Goal: Task Accomplishment & Management: Use online tool/utility

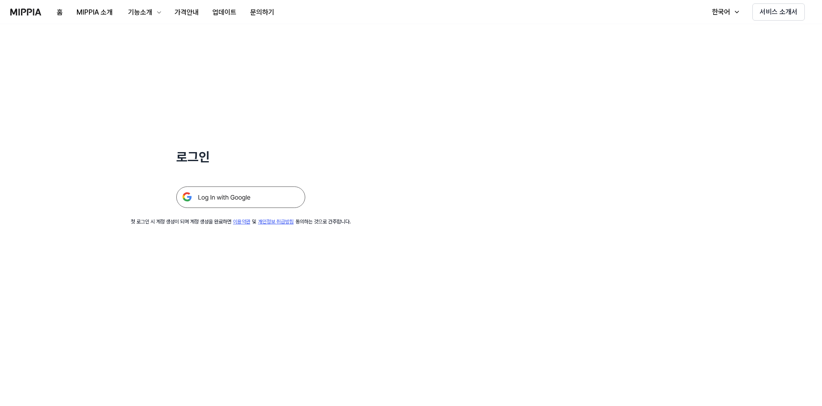
click at [230, 194] on img at bounding box center [240, 197] width 129 height 21
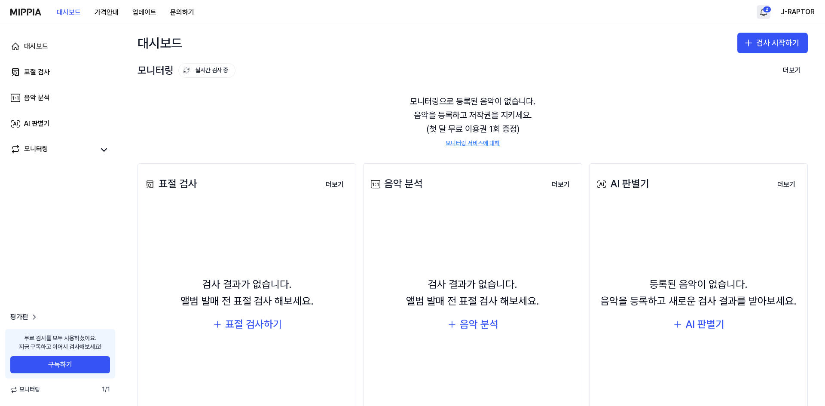
click at [768, 10] on html "대시보드 가격안내 업데이트 문의하기 2 J-RAPTOR 대시보드 표절 검사 음악 분석 AI 판별기 모니터링 평가판 무료 검사를 모두 사용하셨어…" at bounding box center [412, 203] width 825 height 406
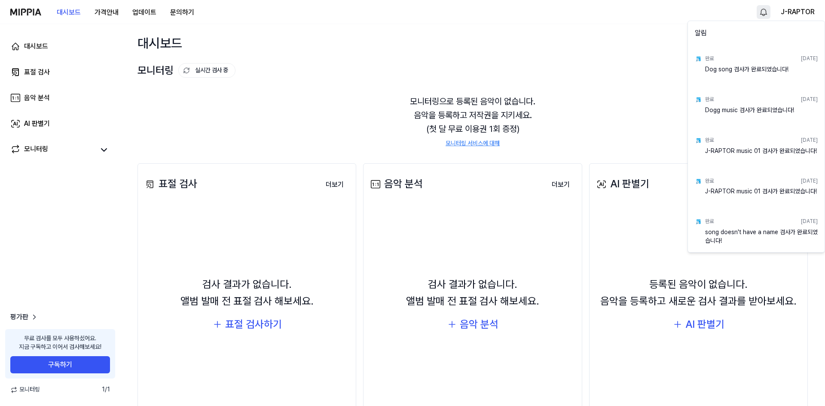
click at [810, 6] on html "대시보드 가격안내 업데이트 문의하기 J-RAPTOR 대시보드 표절 검사 음악 분석 AI 판별기 모니터링 평가판 무료 검사를 모두 사용하셨어요.…" at bounding box center [412, 203] width 825 height 406
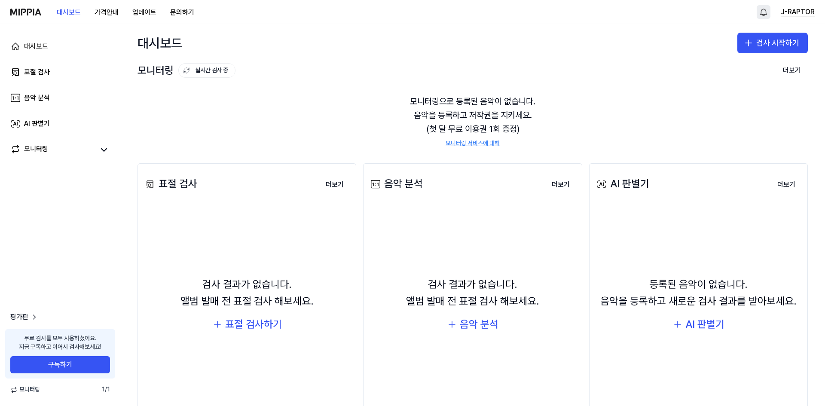
click at [805, 14] on button "J-RAPTOR" at bounding box center [798, 12] width 34 height 10
click at [723, 74] on button "로그아웃" at bounding box center [760, 73] width 99 height 9
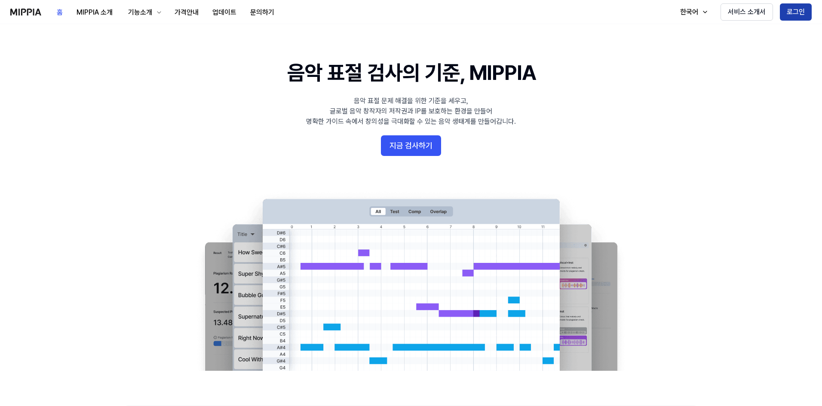
click at [780, 18] on button "로그인" at bounding box center [796, 11] width 32 height 17
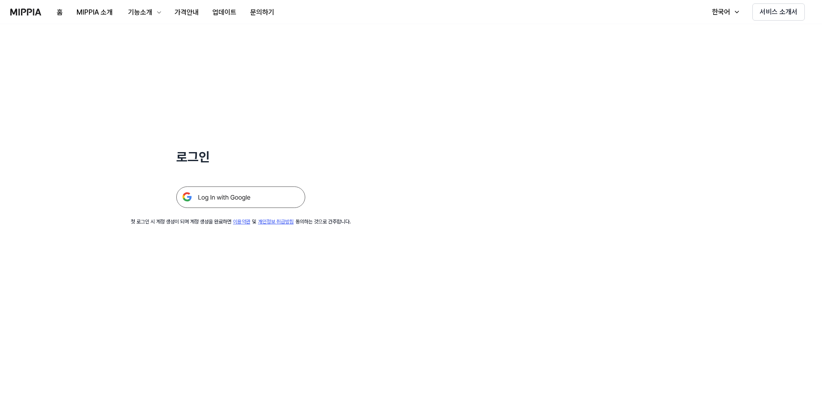
click at [241, 200] on img at bounding box center [240, 197] width 129 height 21
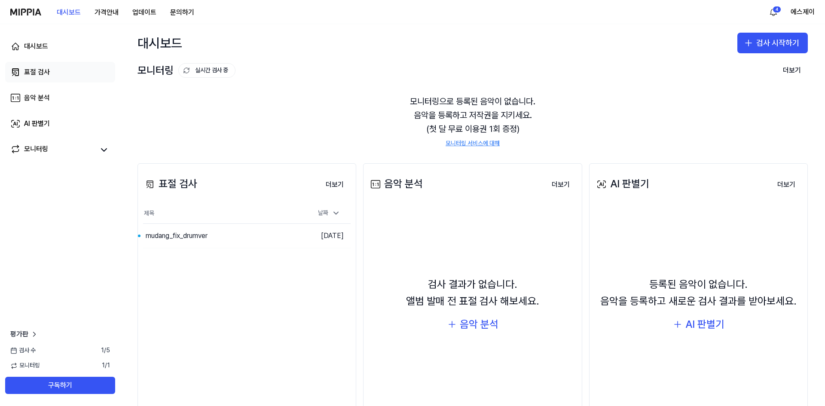
click at [43, 71] on div "표절 검사" at bounding box center [37, 72] width 26 height 10
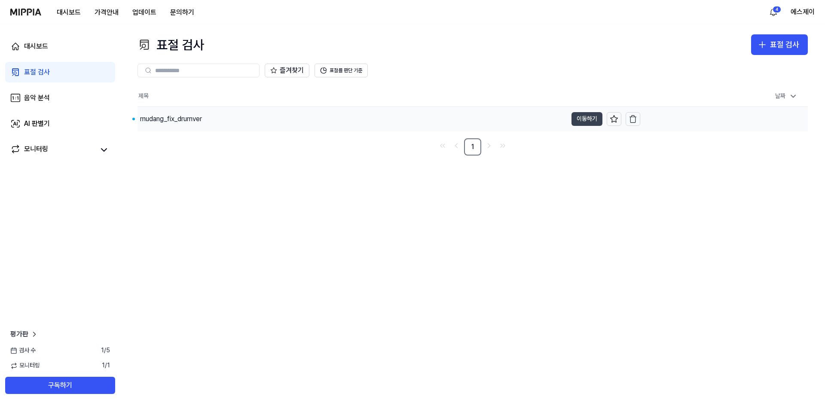
click at [587, 120] on button "이동하기" at bounding box center [587, 119] width 31 height 14
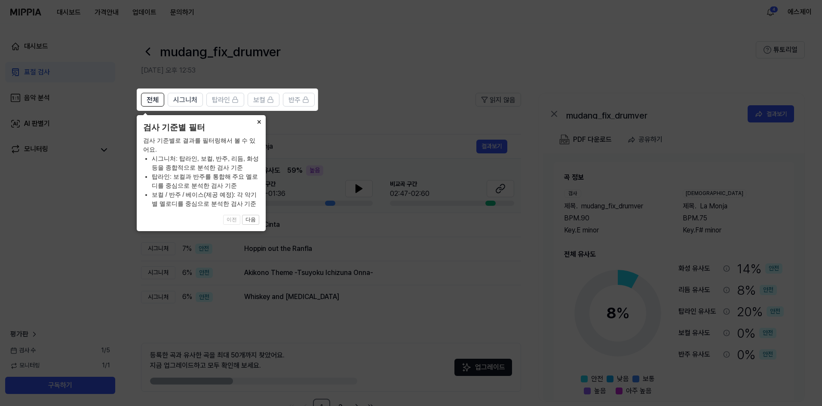
click at [257, 120] on button "×" at bounding box center [259, 121] width 14 height 12
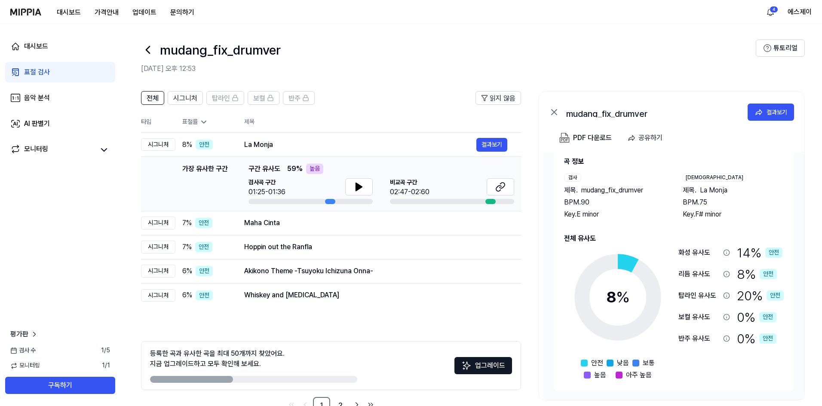
scroll to position [27, 0]
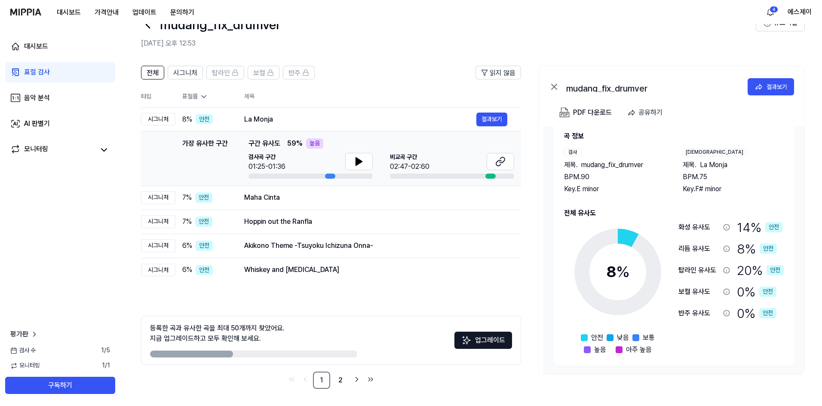
drag, startPoint x: 204, startPoint y: 354, endPoint x: 243, endPoint y: 357, distance: 39.7
click at [242, 358] on div "등록한 곡과 유사한 곡을 최대 50개까지 찾았어요. 지금 업그레이드하고 모두 확인해 보세요. 업그레이드" at bounding box center [331, 340] width 380 height 49
click at [341, 380] on link "2" at bounding box center [340, 380] width 17 height 17
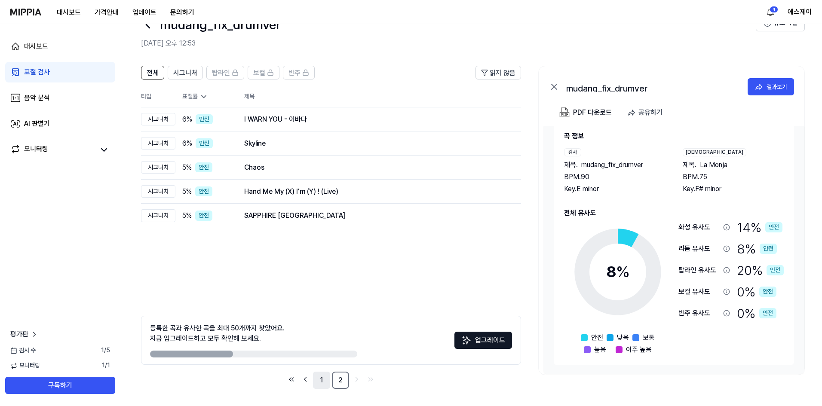
click at [325, 381] on link "1" at bounding box center [321, 380] width 17 height 17
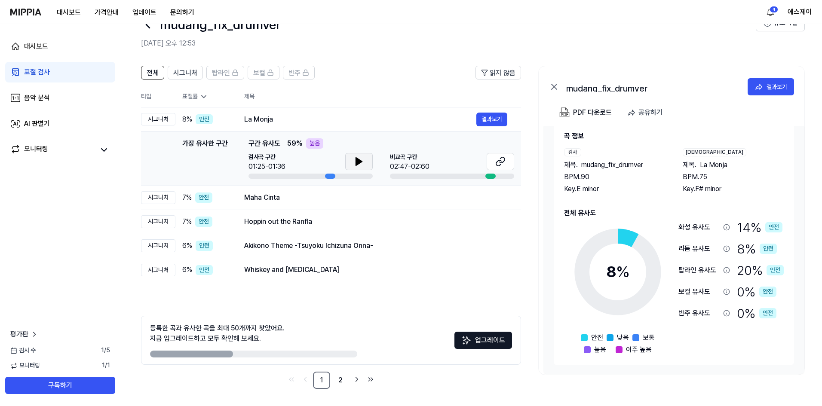
click at [354, 161] on icon at bounding box center [359, 161] width 10 height 10
click at [495, 160] on icon at bounding box center [500, 161] width 10 height 10
click at [52, 124] on link "AI 판별기" at bounding box center [60, 123] width 110 height 21
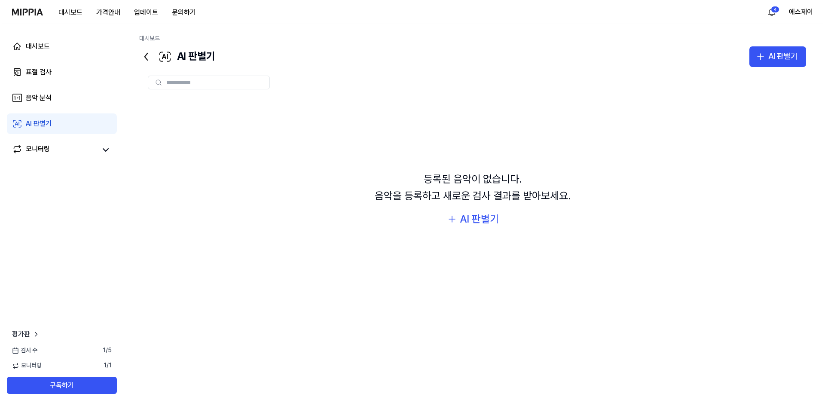
scroll to position [0, 0]
click at [54, 147] on link "모니터링" at bounding box center [52, 150] width 84 height 12
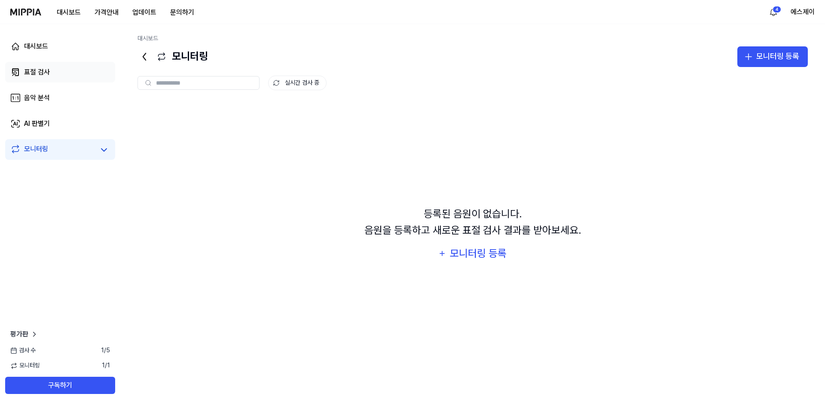
click at [52, 74] on link "표절 검사" at bounding box center [60, 72] width 110 height 21
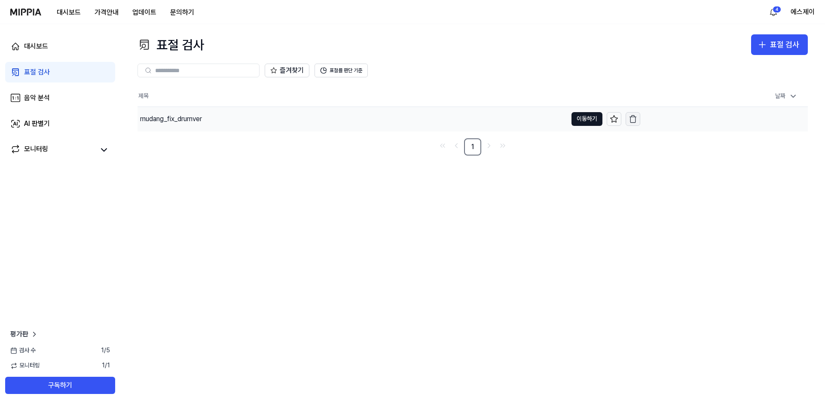
click at [632, 122] on icon "button" at bounding box center [633, 119] width 9 height 9
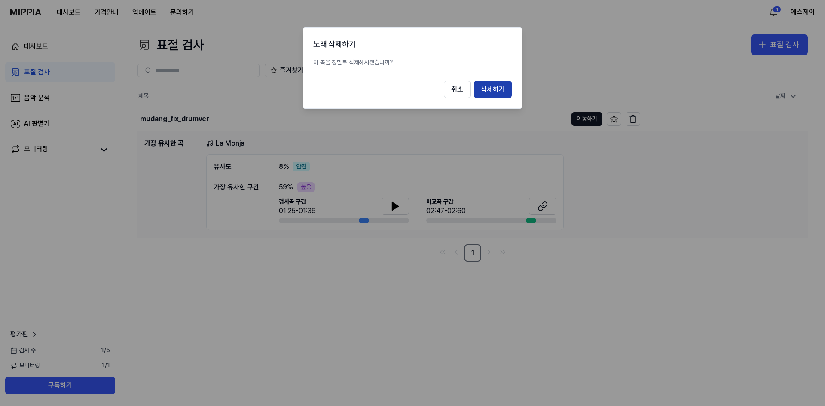
click at [494, 88] on button "삭제하기" at bounding box center [493, 89] width 38 height 17
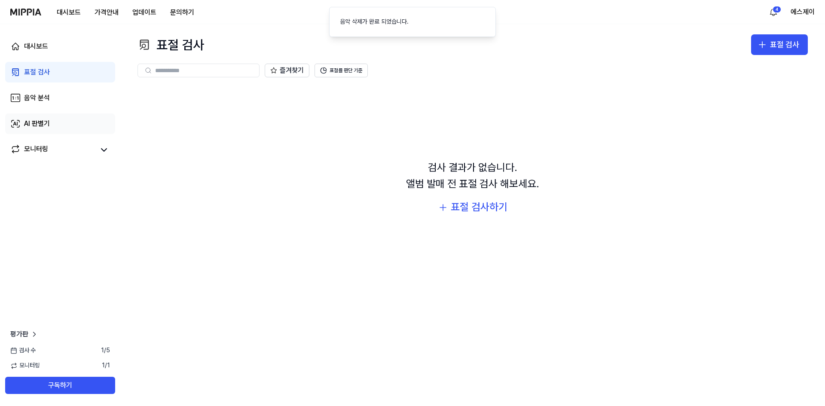
click at [41, 124] on div "AI 판별기" at bounding box center [37, 124] width 26 height 10
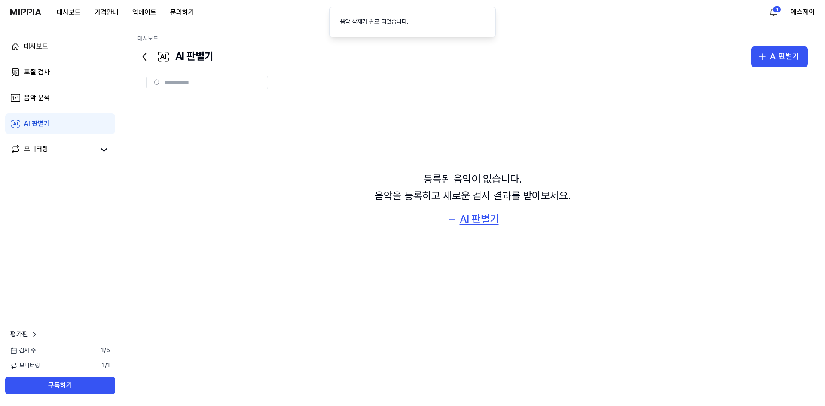
click at [478, 221] on div "AI 판별기" at bounding box center [479, 219] width 39 height 16
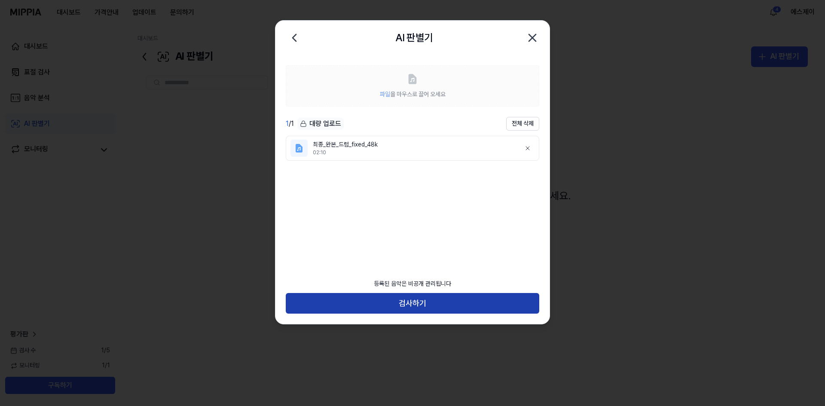
click at [418, 301] on button "검사하기" at bounding box center [413, 303] width 254 height 21
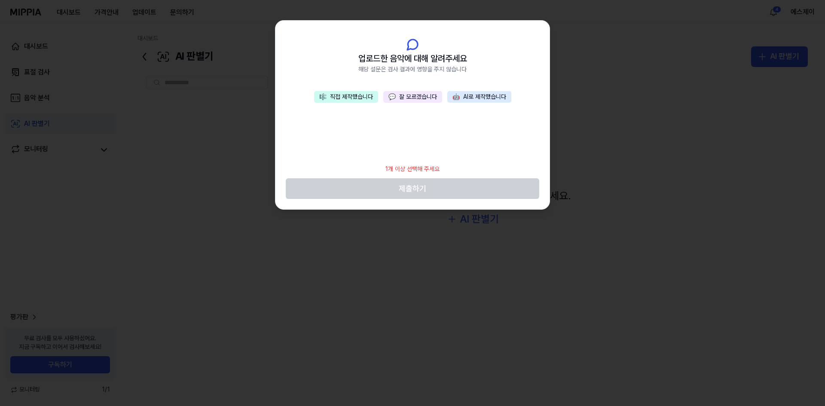
click at [359, 98] on button "🎼 직접 제작했습니다" at bounding box center [346, 97] width 64 height 12
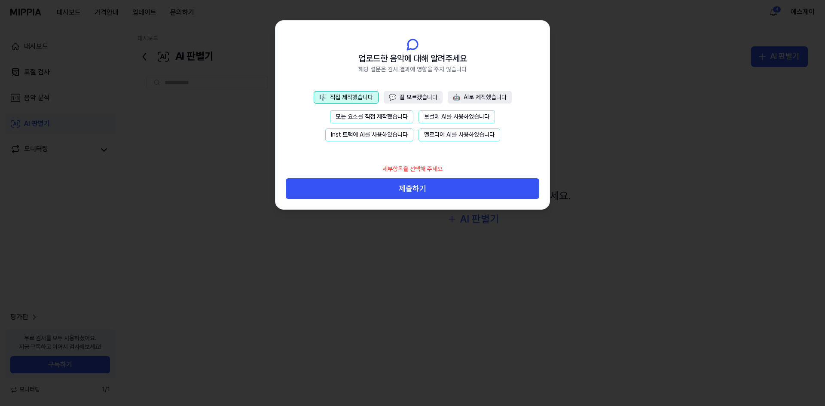
click at [352, 112] on button "모든 요소를 직접 제작했습니다" at bounding box center [371, 116] width 83 height 13
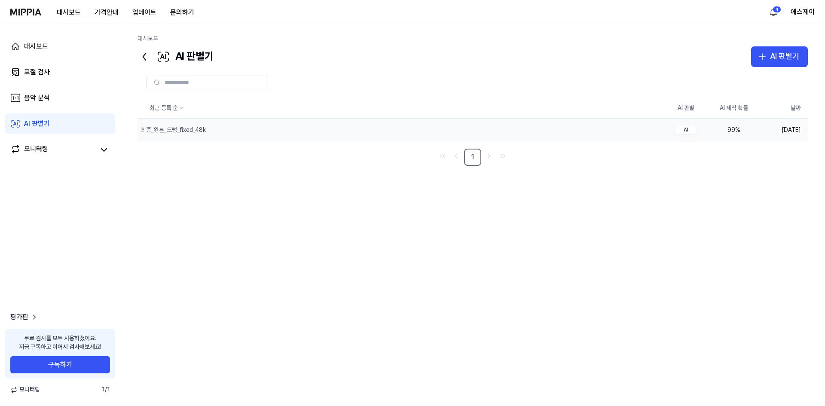
click at [742, 129] on div "99 %" at bounding box center [734, 130] width 34 height 9
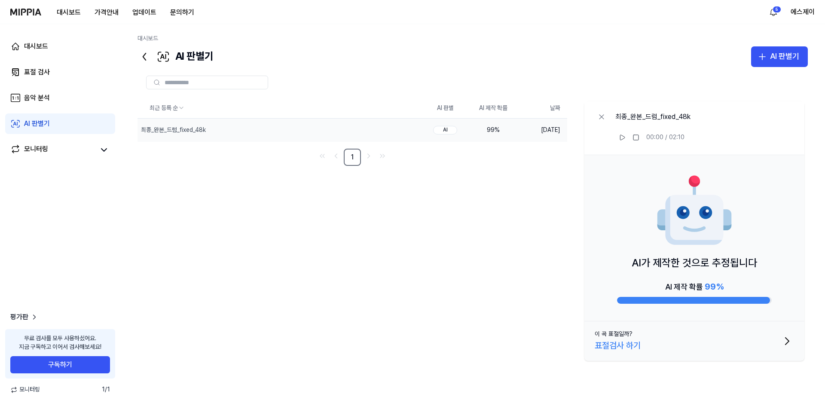
click at [797, 257] on div "AI가 제작한 것으로 추정됩니다 AI 제작 확률 99 %" at bounding box center [695, 238] width 220 height 166
click at [407, 130] on button "삭제" at bounding box center [408, 130] width 28 height 14
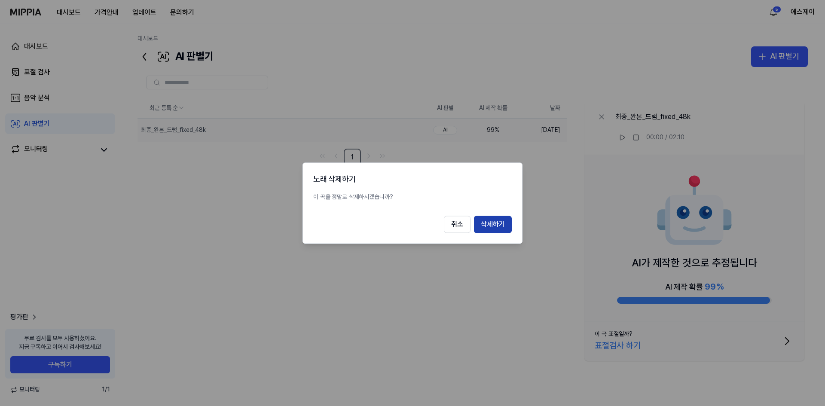
click at [496, 224] on button "삭제하기" at bounding box center [493, 224] width 38 height 17
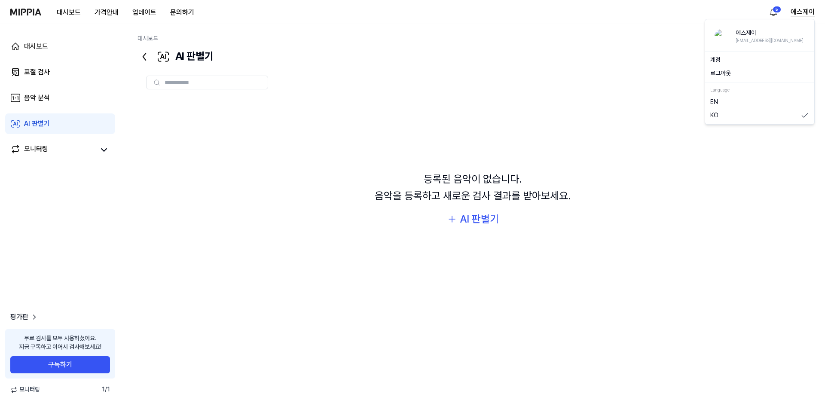
click at [795, 11] on button "에스제이" at bounding box center [803, 12] width 24 height 10
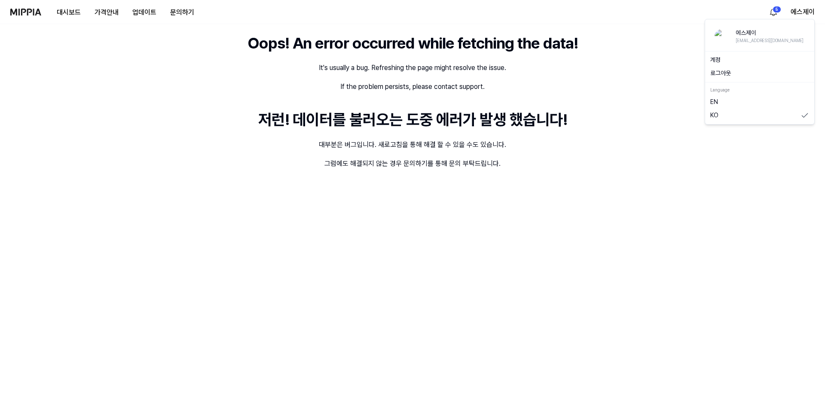
click at [718, 73] on button "로그아웃" at bounding box center [760, 73] width 99 height 9
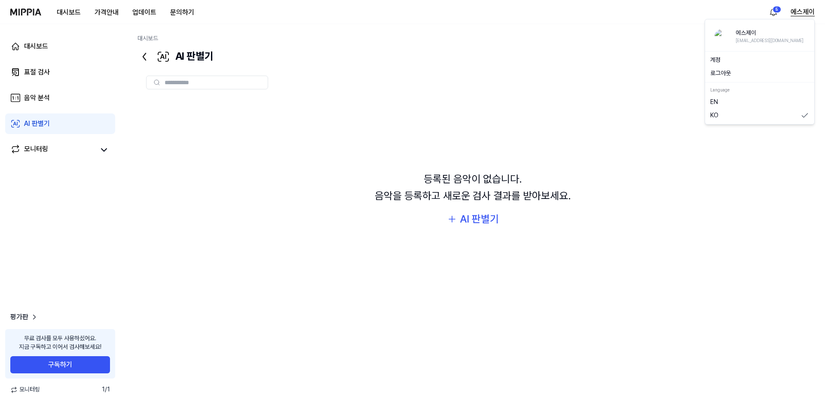
click at [800, 13] on button "에스제이" at bounding box center [803, 12] width 24 height 10
click at [720, 58] on link "계정" at bounding box center [760, 60] width 99 height 9
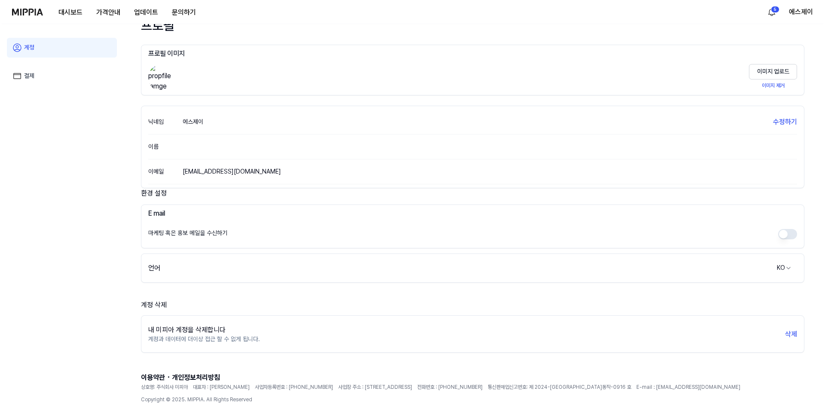
scroll to position [51, 0]
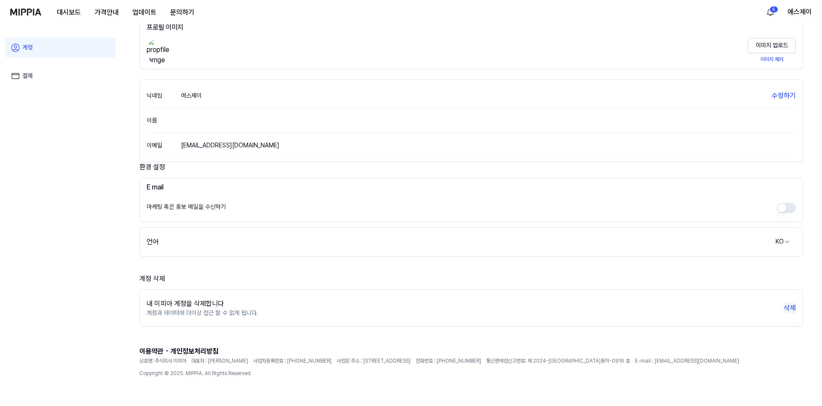
click at [789, 306] on button "삭제" at bounding box center [790, 308] width 12 height 10
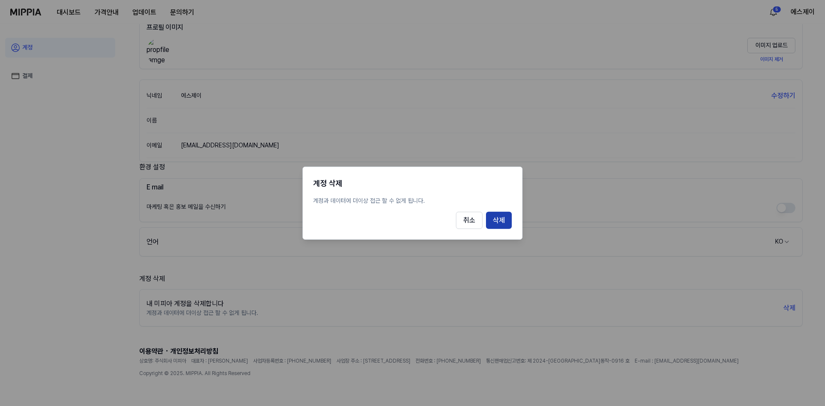
click at [502, 224] on button "삭제" at bounding box center [499, 220] width 26 height 17
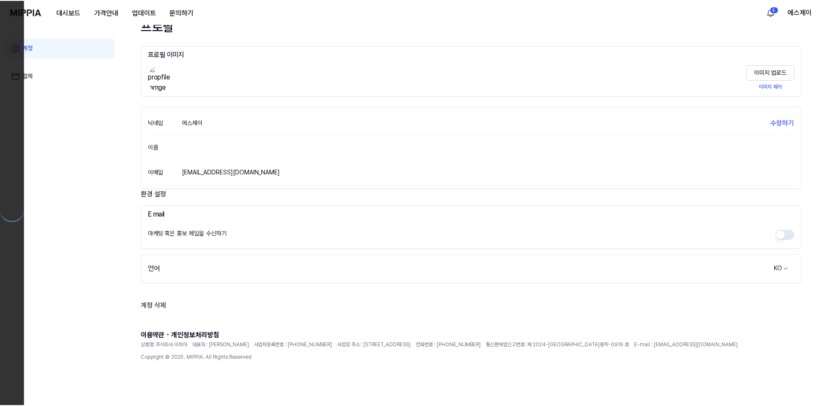
scroll to position [24, 0]
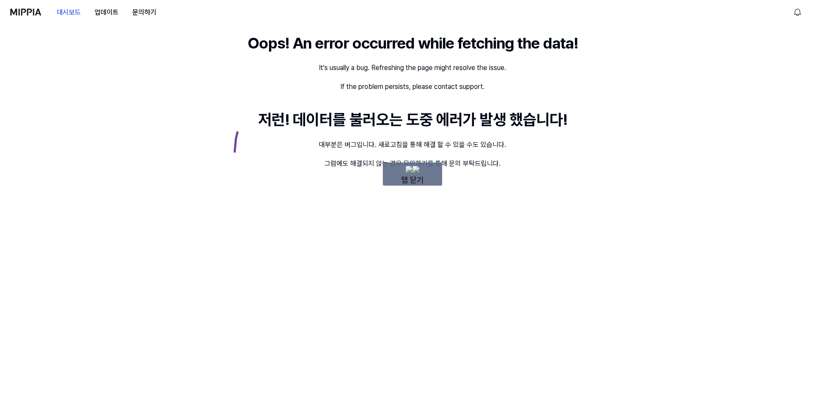
drag, startPoint x: 239, startPoint y: 128, endPoint x: 588, endPoint y: 230, distance: 362.8
